Goal: Task Accomplishment & Management: Complete application form

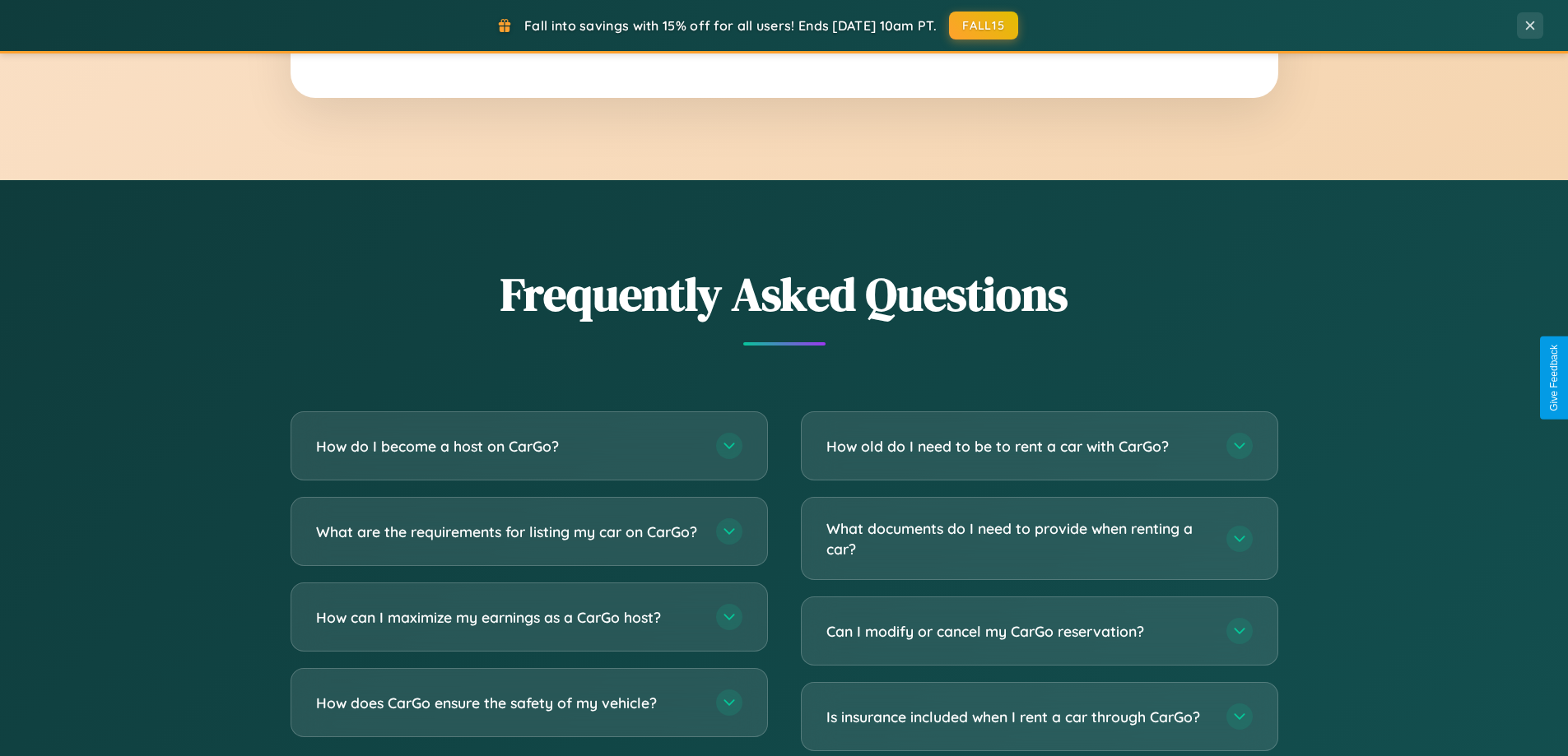
scroll to position [3167, 0]
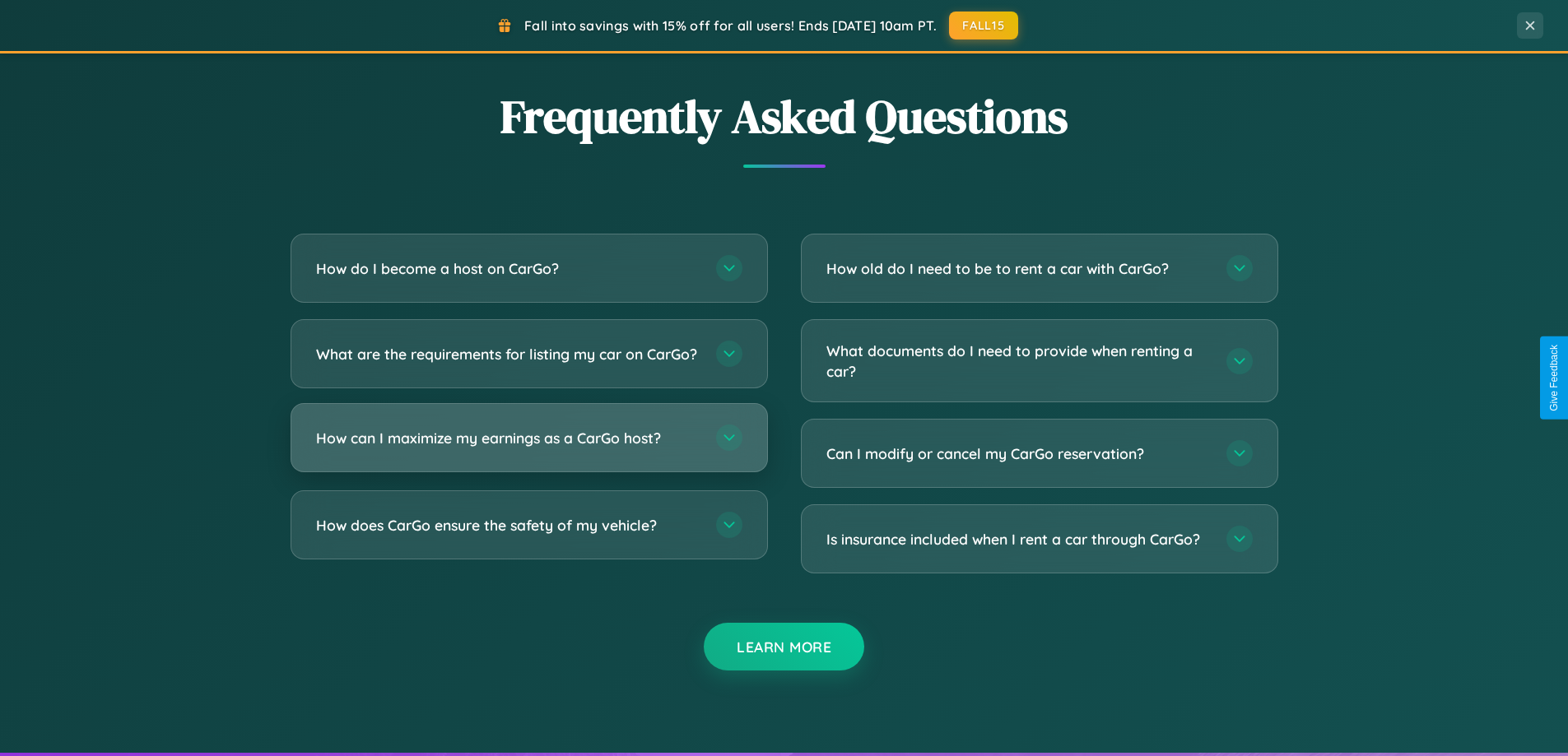
click at [528, 448] on h3 "How can I maximize my earnings as a CarGo host?" at bounding box center [508, 438] width 384 height 21
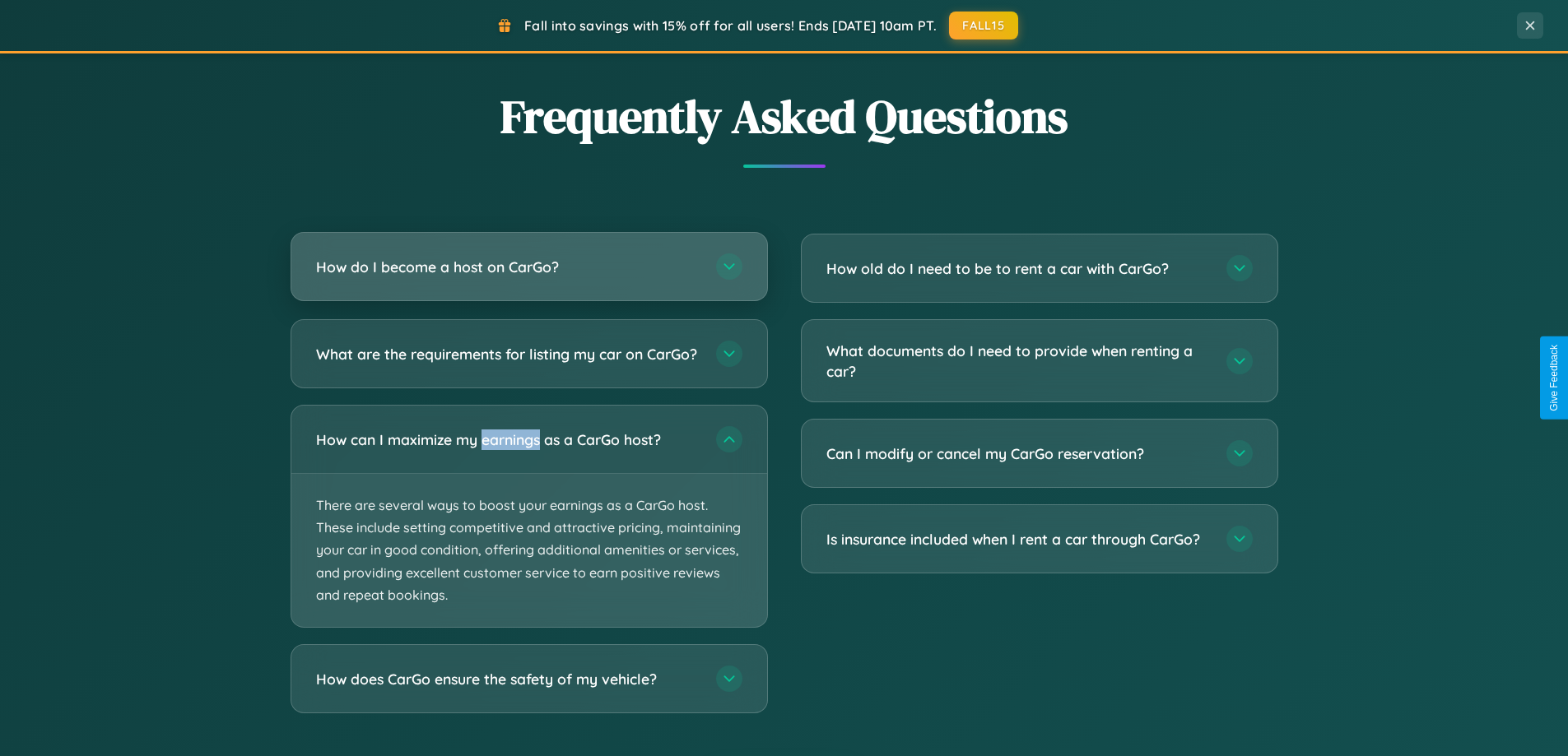
click at [528, 268] on h3 "How do I become a host on CarGo?" at bounding box center [508, 266] width 384 height 21
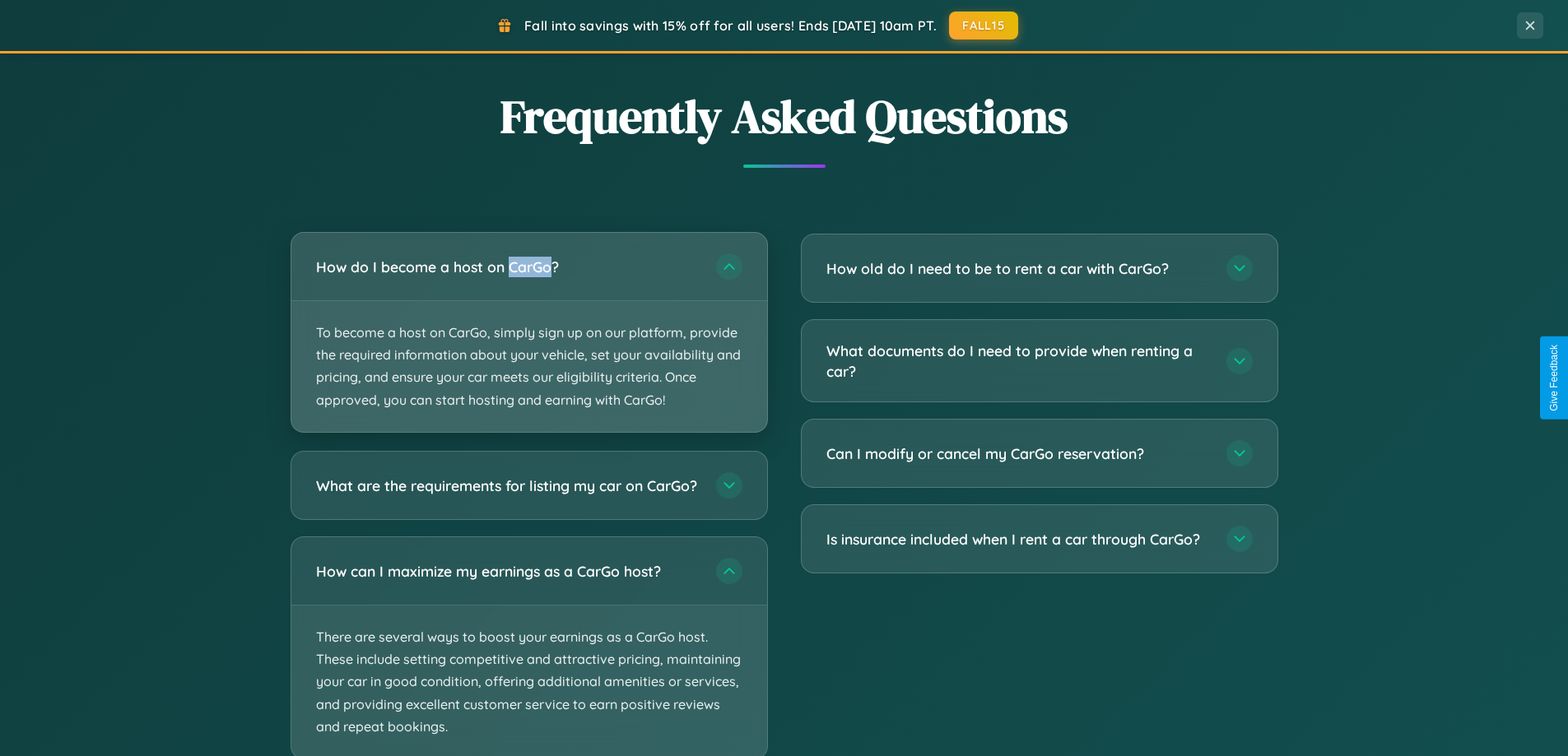
click at [528, 332] on p "To become a host on CarGo, simply sign up on our platform, provide the required…" at bounding box center [529, 367] width 475 height 131
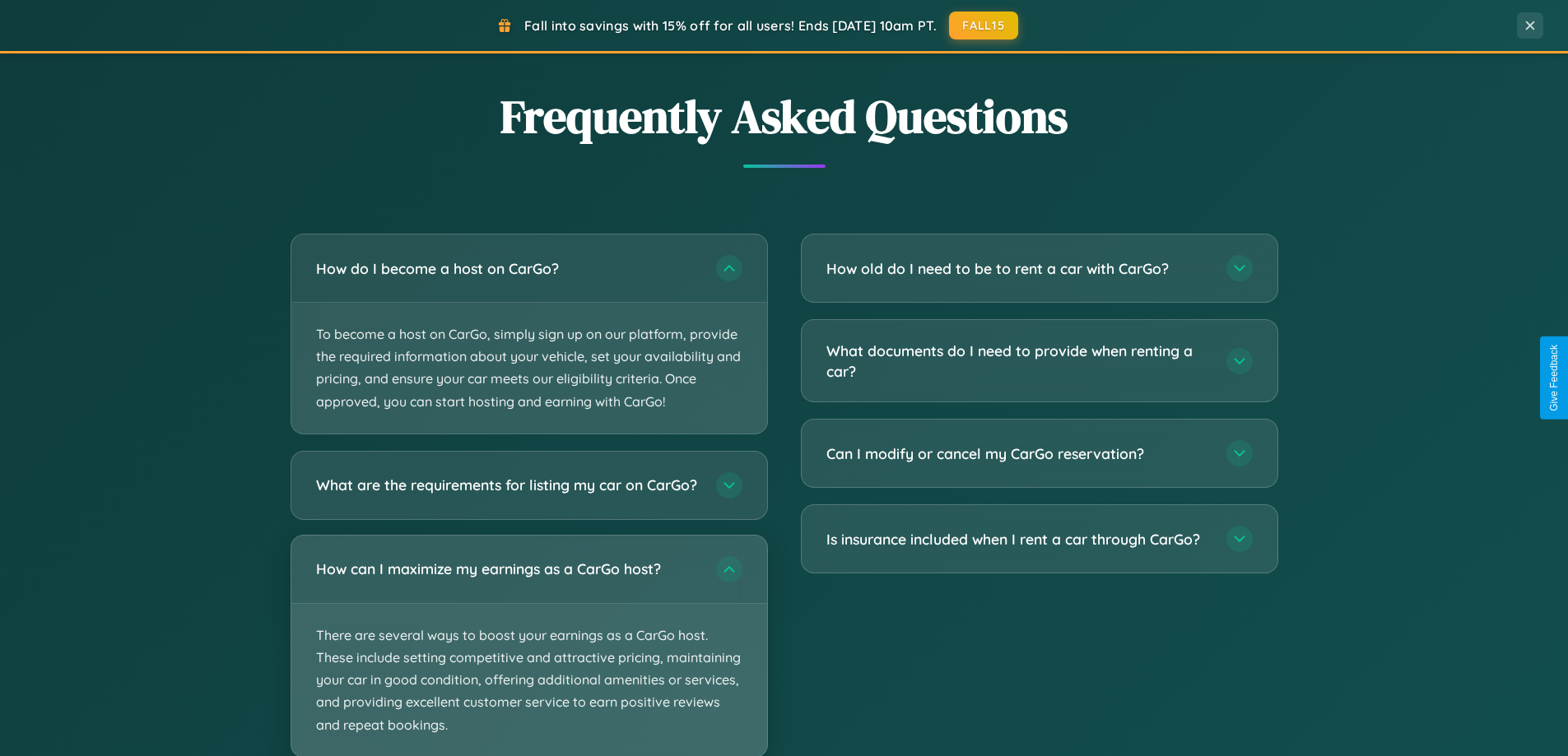
click at [528, 653] on p "There are several ways to boost your earnings as a CarGo host. These include se…" at bounding box center [529, 681] width 475 height 153
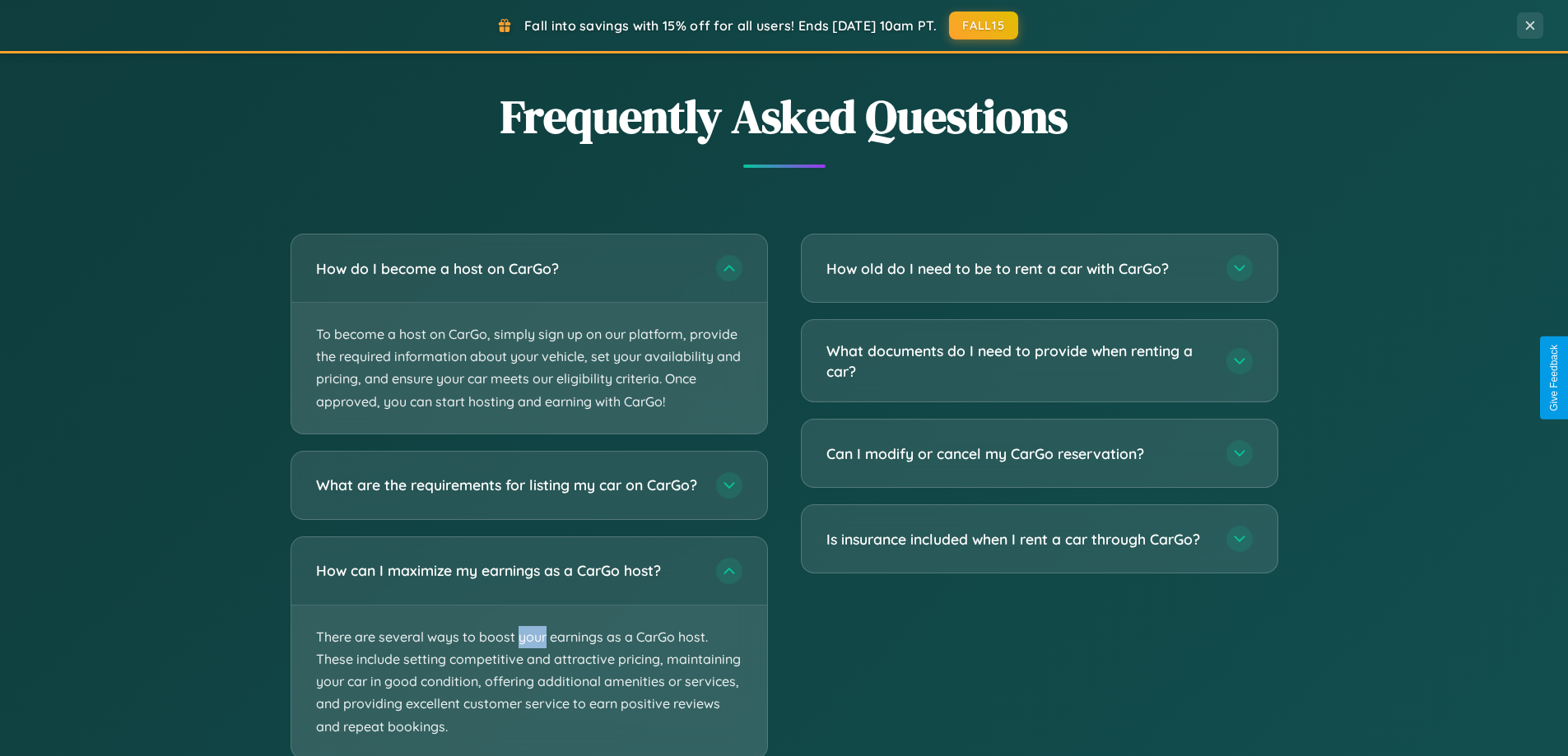
scroll to position [3270, 0]
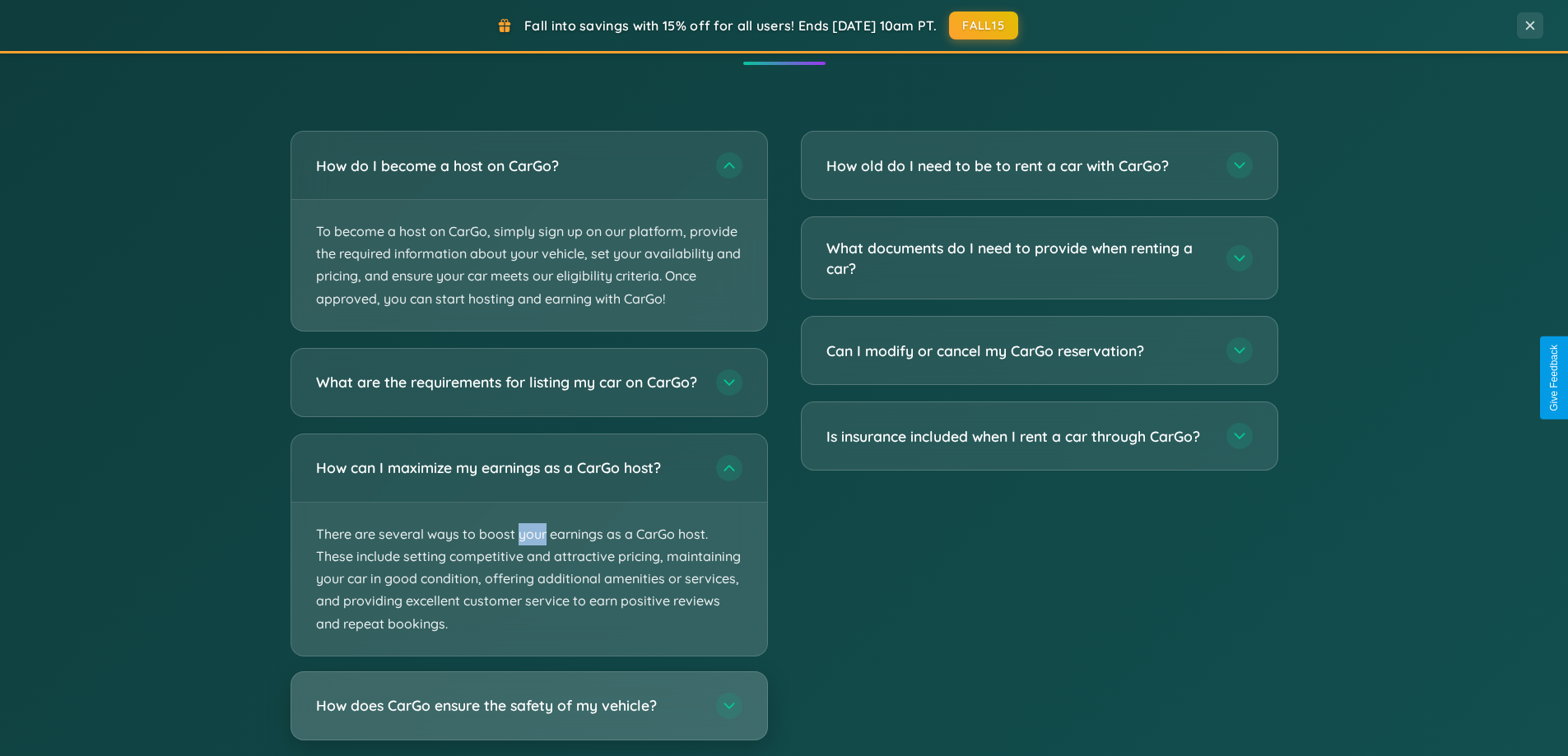
click at [528, 716] on h3 "How does CarGo ensure the safety of my vehicle?" at bounding box center [508, 706] width 384 height 21
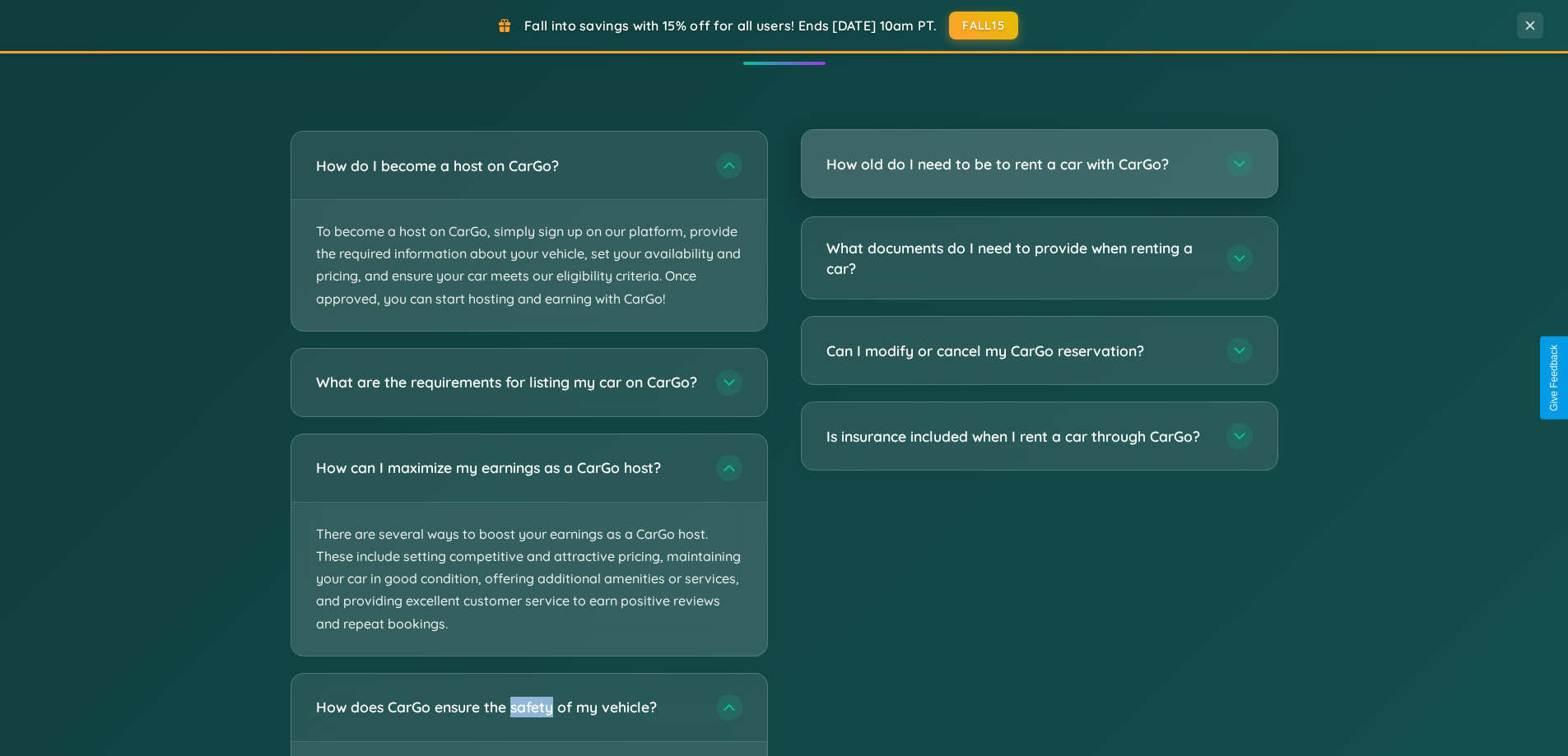
click at [1039, 165] on h3 "How old do I need to be to rent a car with CarGo?" at bounding box center [1018, 164] width 384 height 21
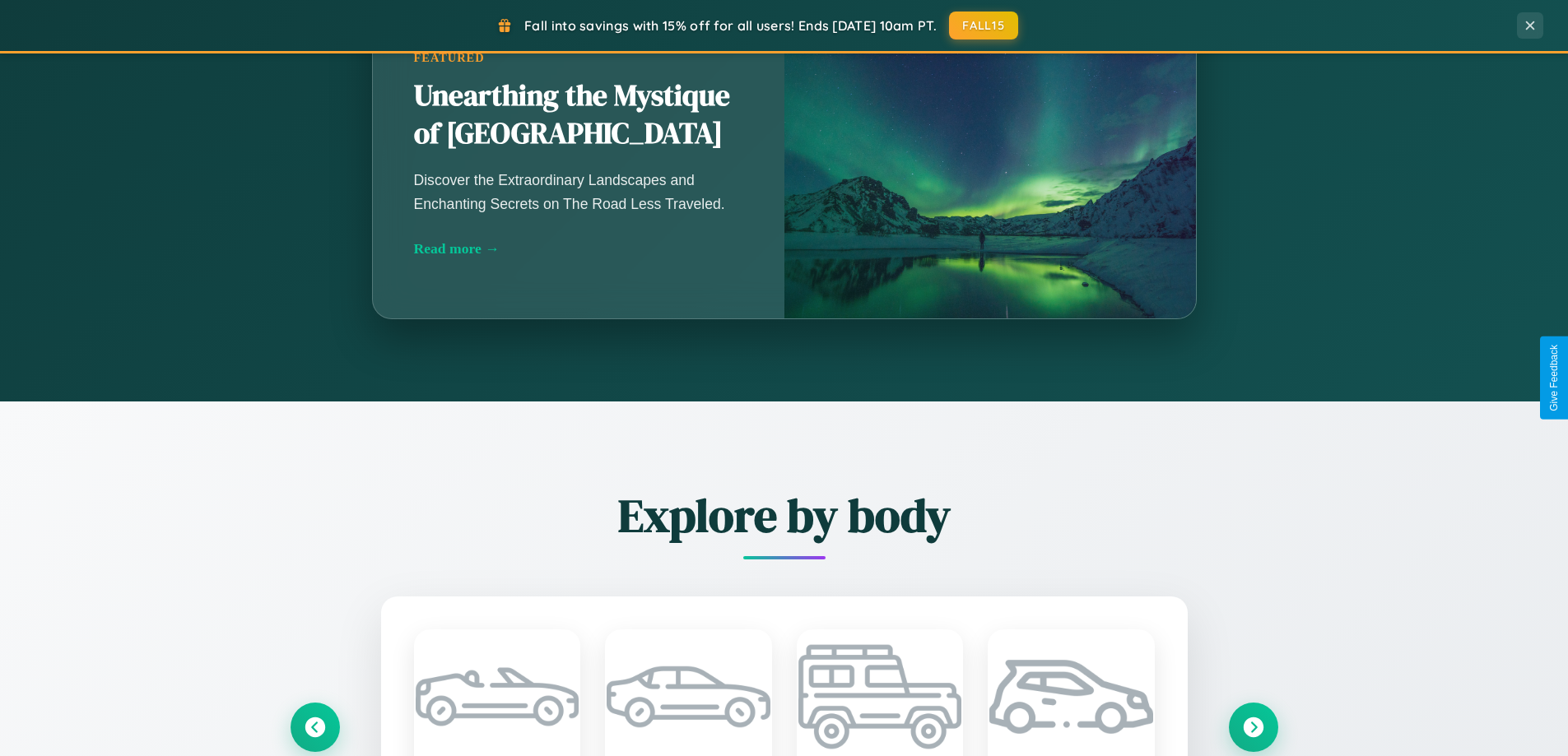
scroll to position [709, 0]
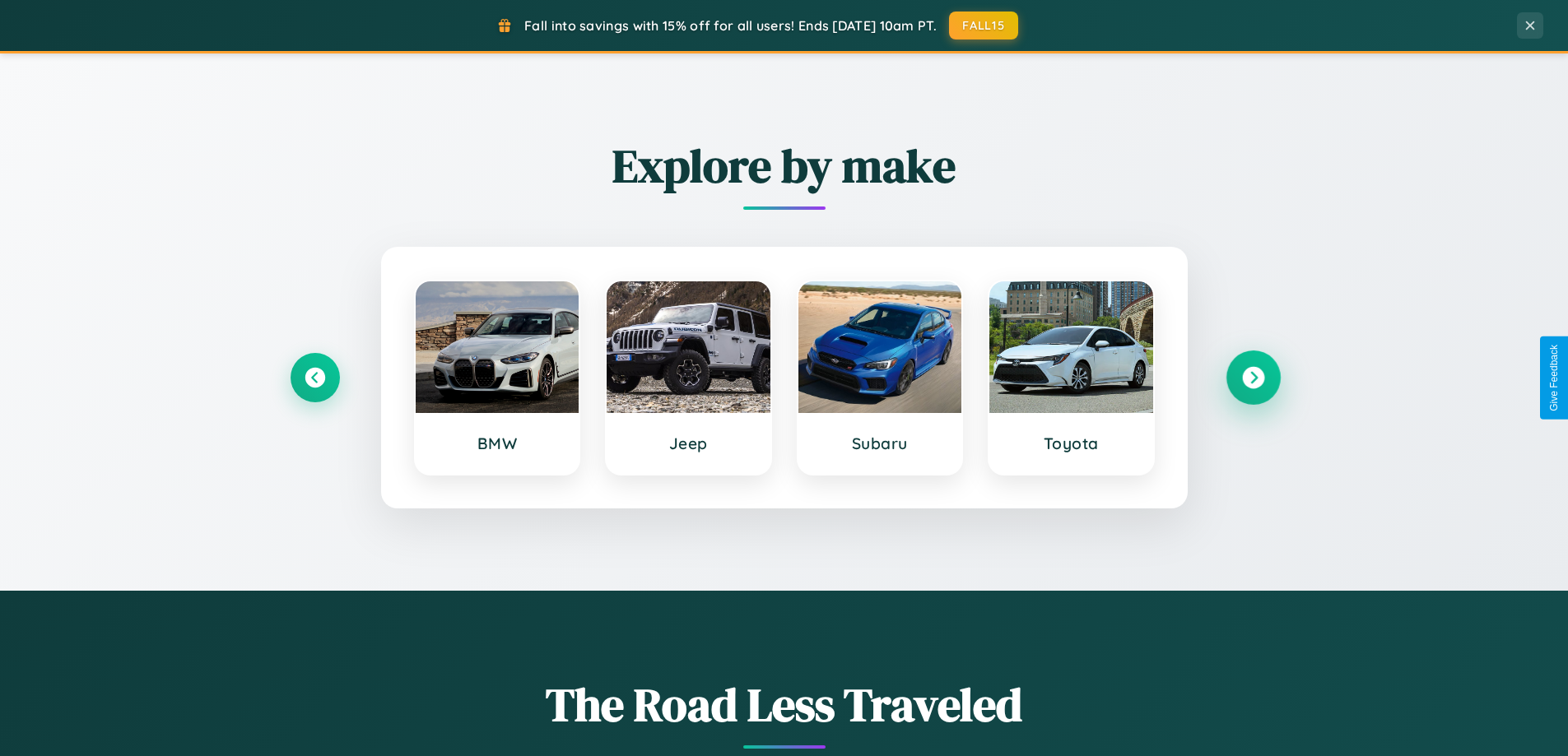
click at [1253, 378] on icon at bounding box center [1253, 378] width 22 height 22
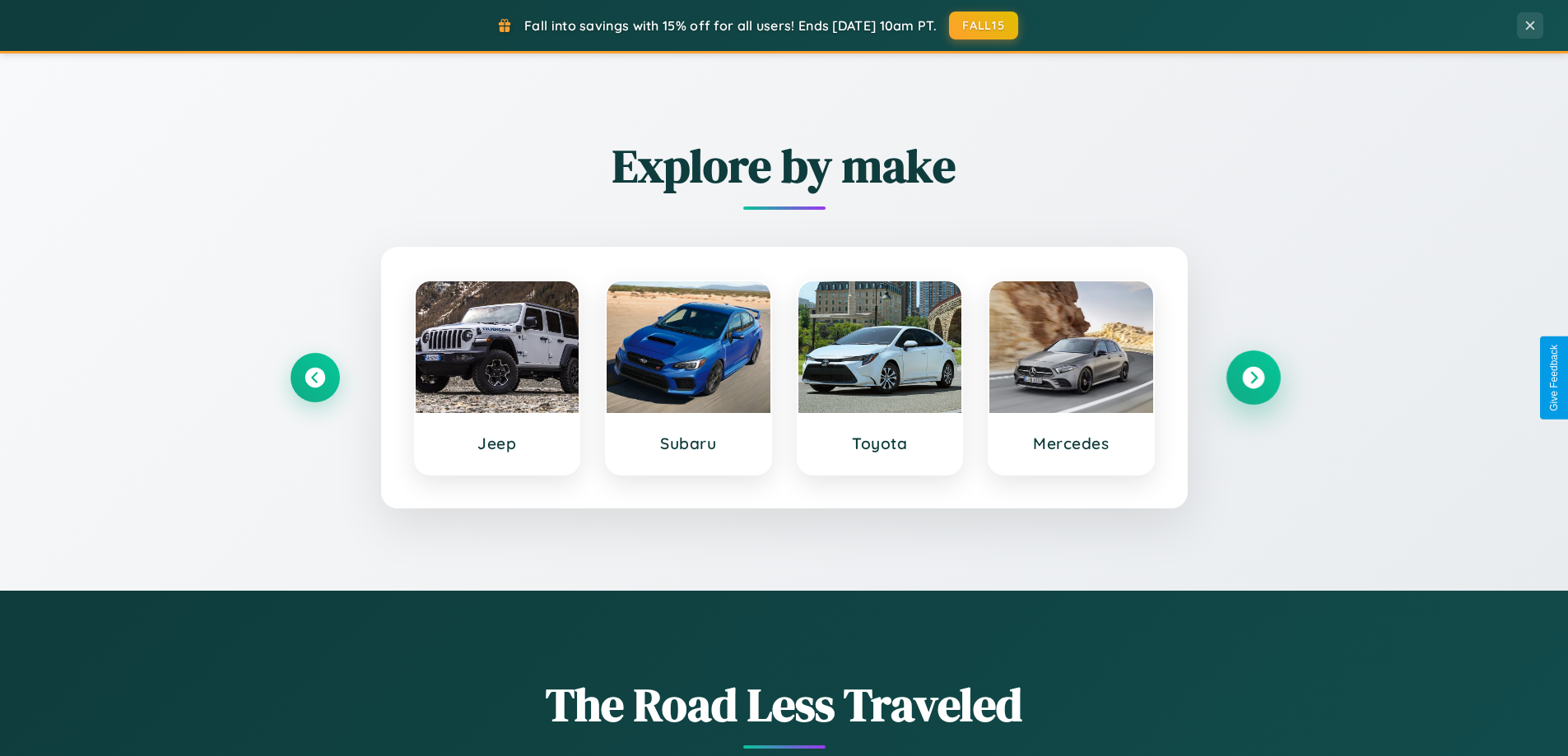
click at [1253, 378] on icon at bounding box center [1253, 378] width 22 height 22
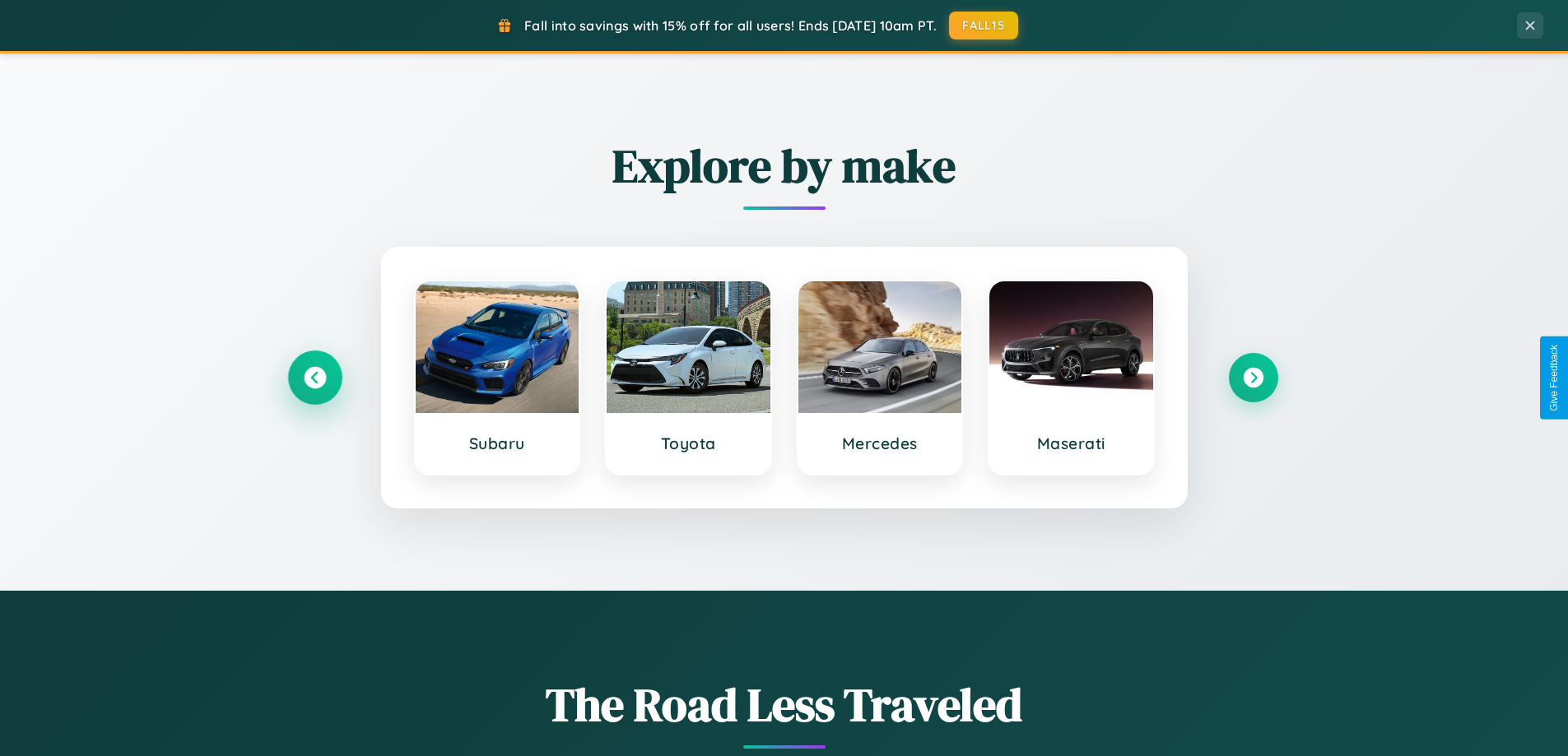
click at [315, 378] on icon at bounding box center [315, 378] width 22 height 22
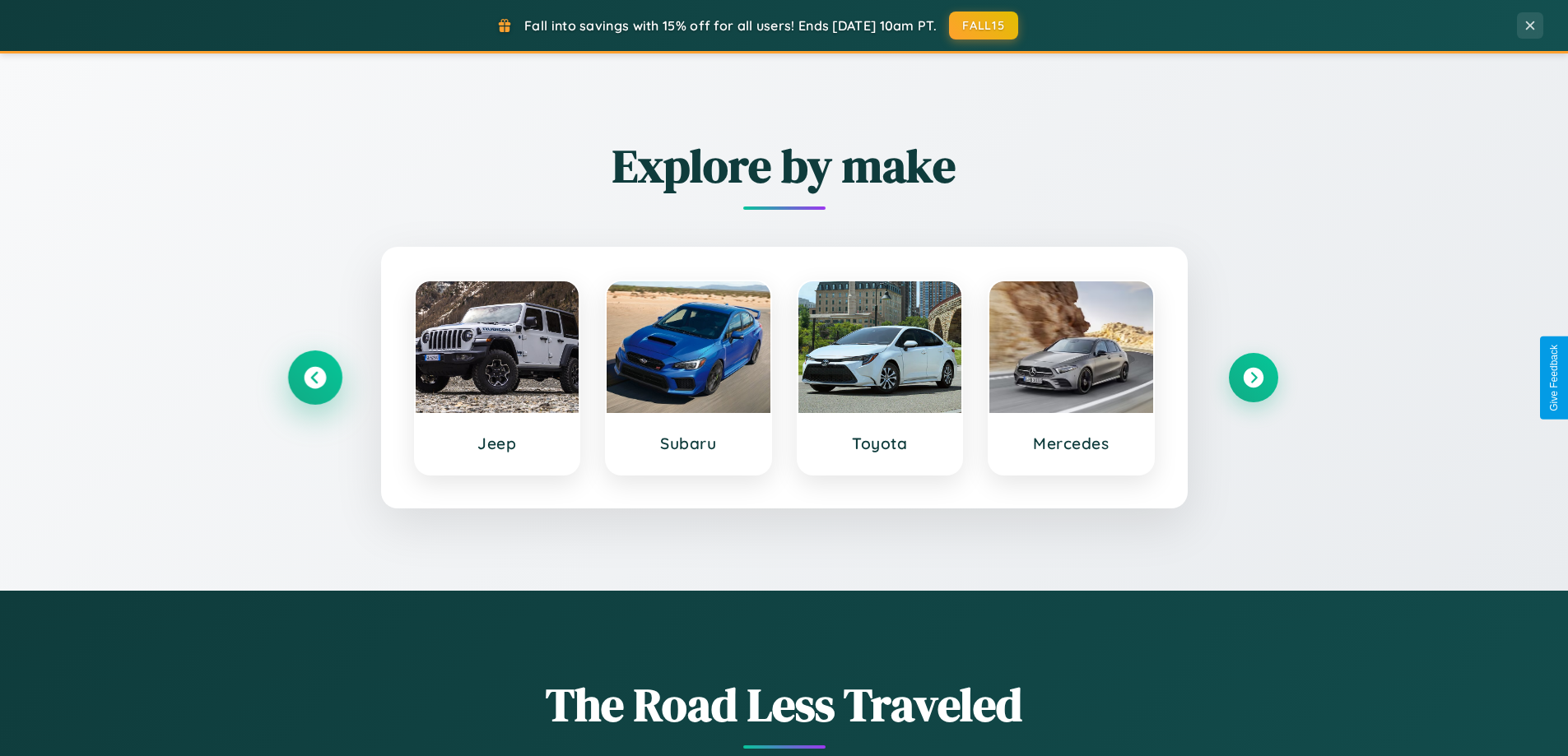
click at [315, 378] on icon at bounding box center [315, 378] width 22 height 22
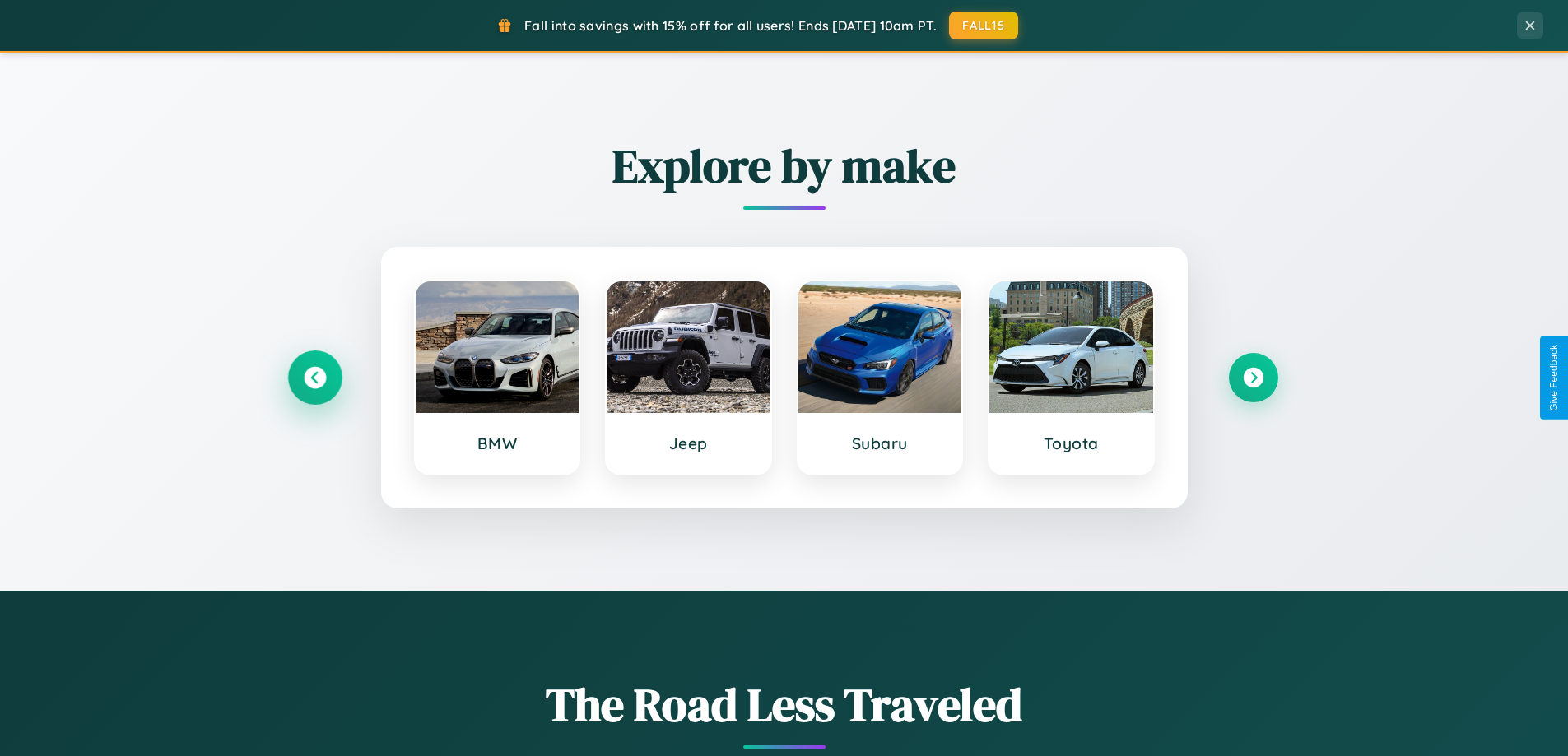
scroll to position [1133, 0]
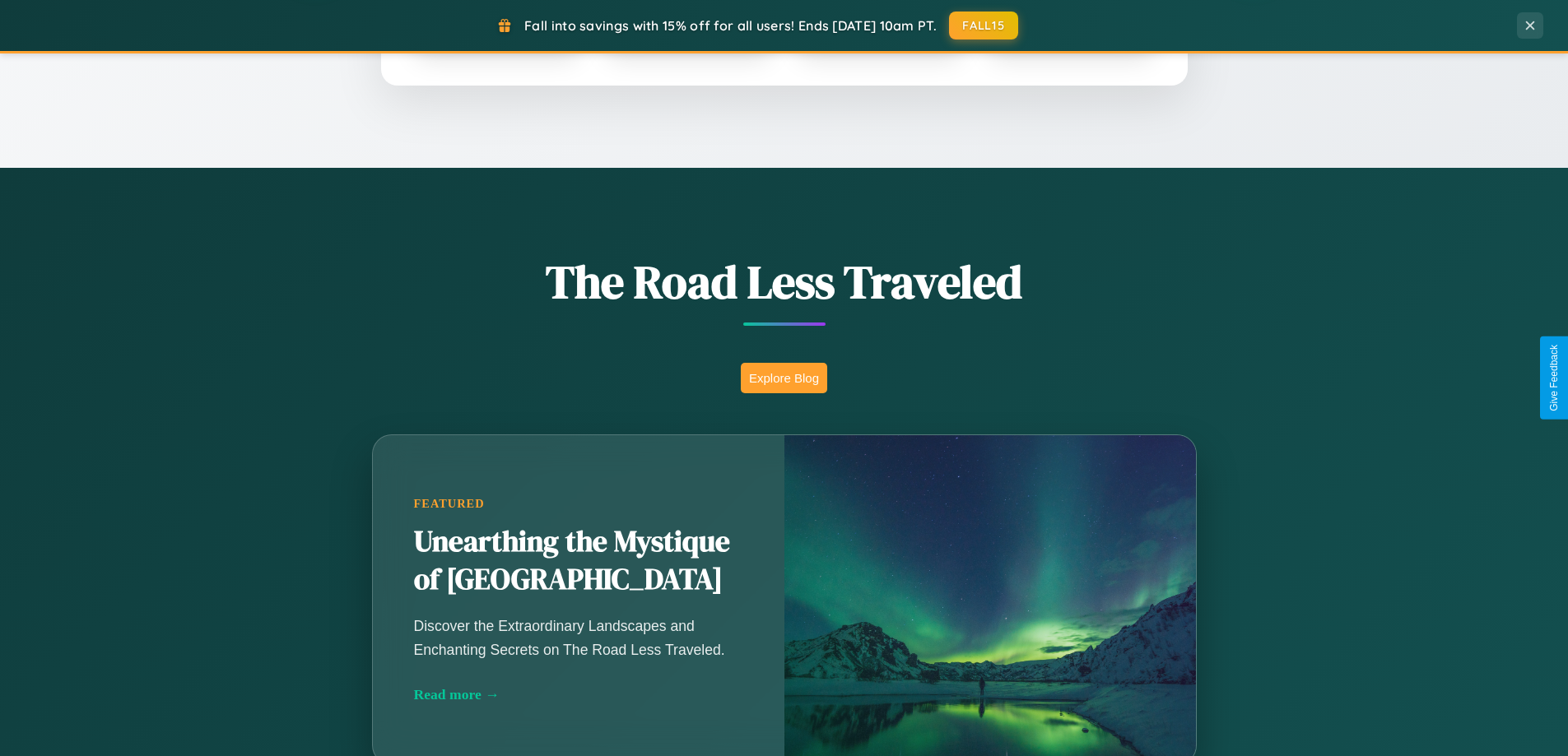
click at [784, 378] on button "Explore Blog" at bounding box center [784, 378] width 86 height 30
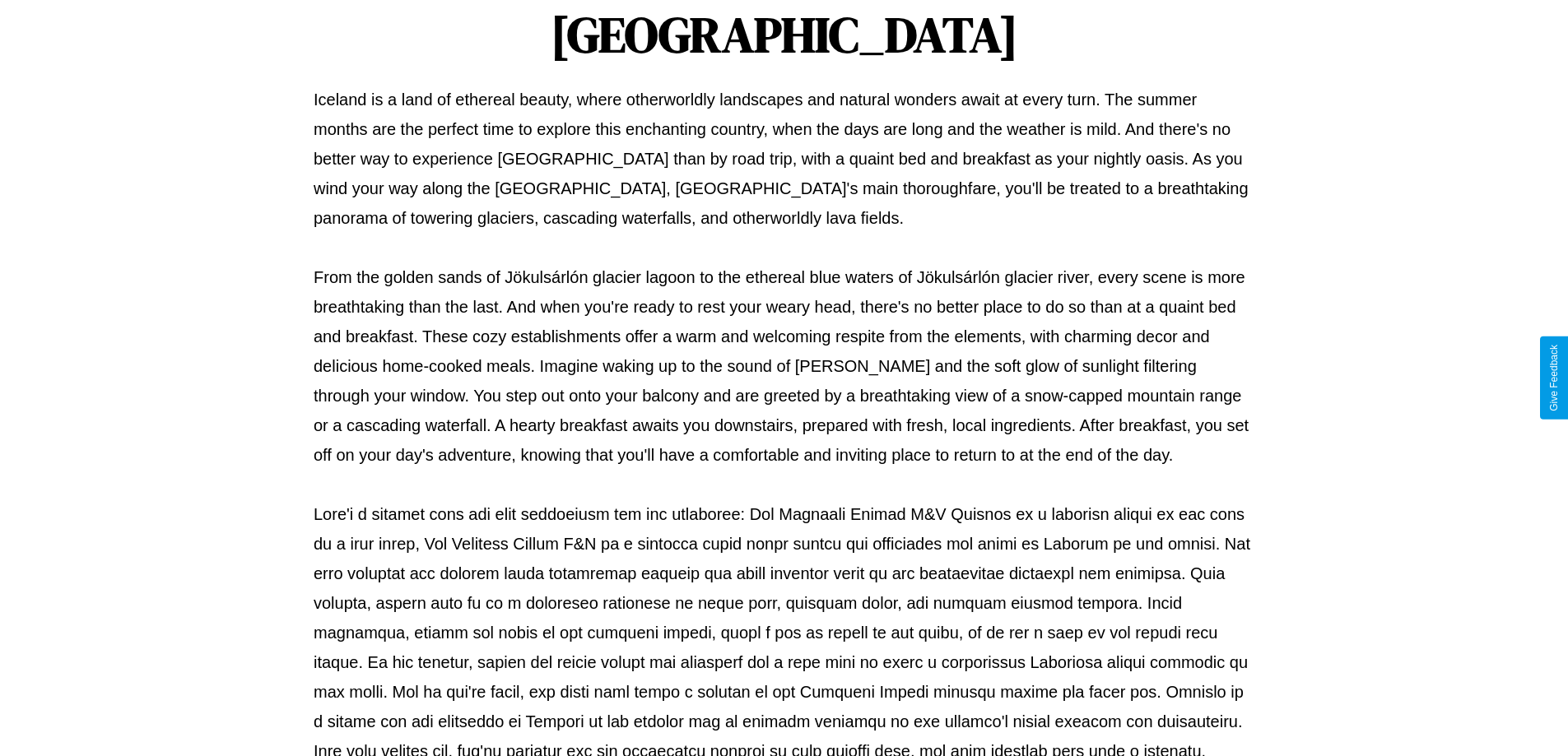
scroll to position [533, 0]
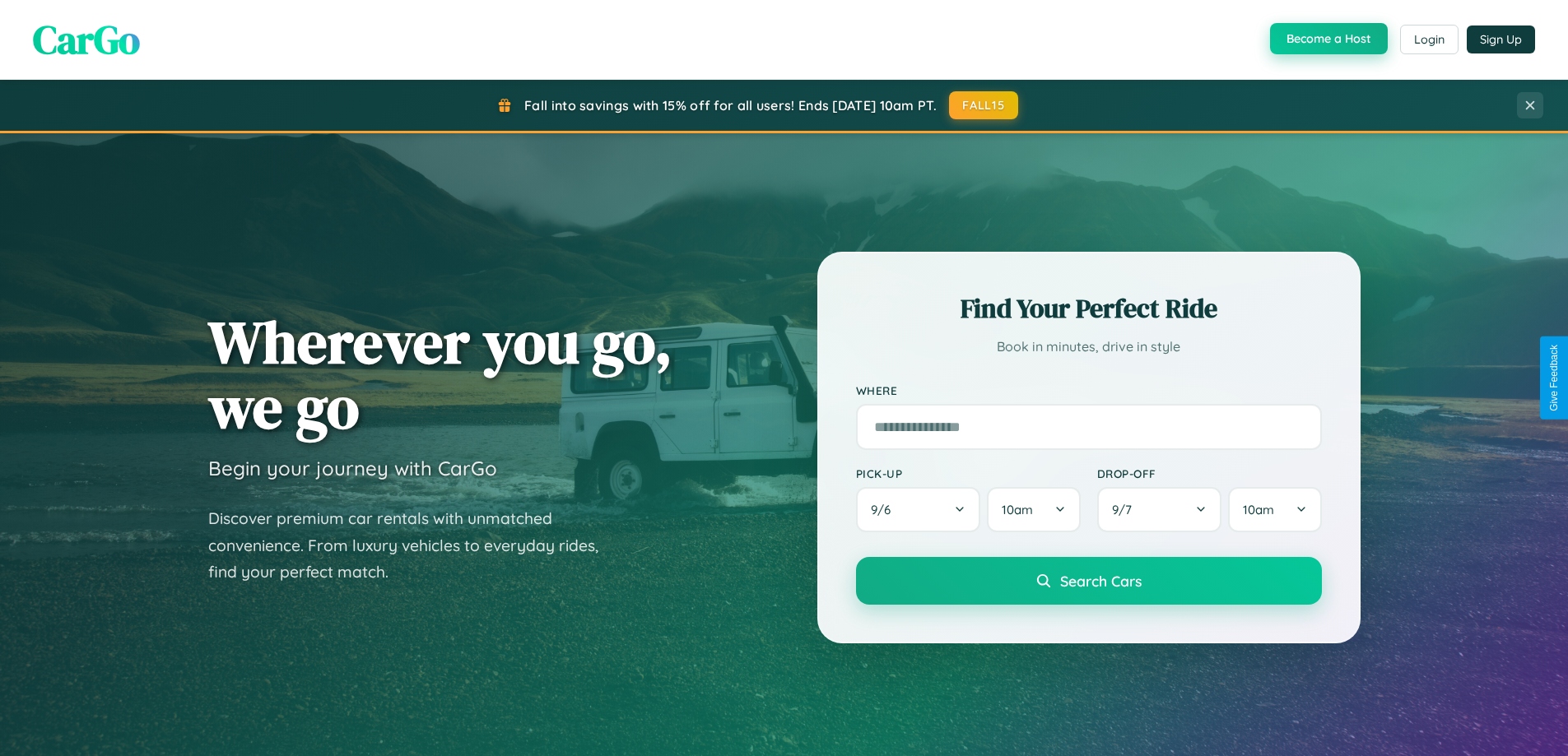
click at [1328, 39] on button "Become a Host" at bounding box center [1328, 39] width 118 height 31
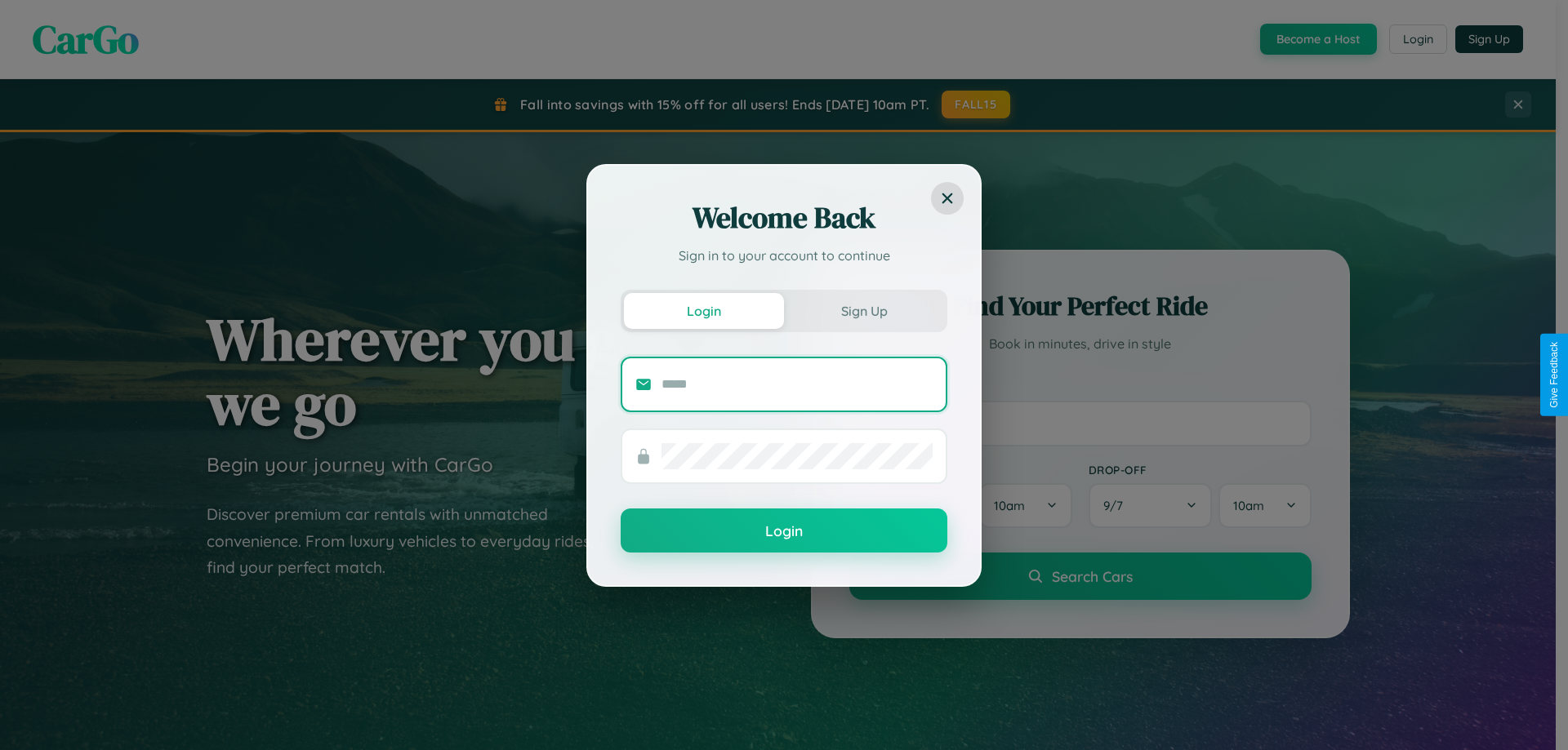
click at [797, 383] on input "text" at bounding box center [796, 384] width 271 height 26
type input "**********"
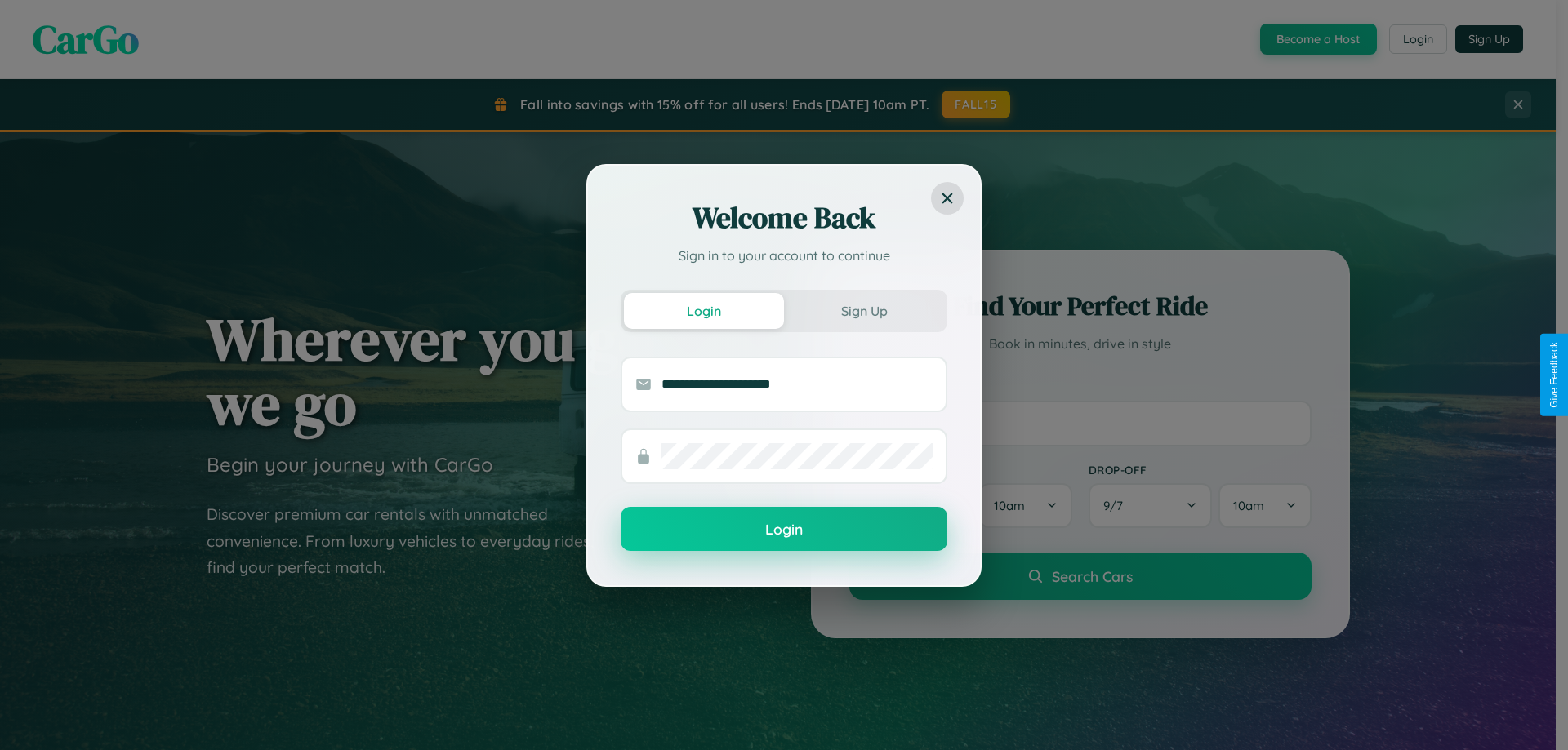
click at [784, 530] on button "Login" at bounding box center [784, 529] width 327 height 44
